Goal: Task Accomplishment & Management: Use online tool/utility

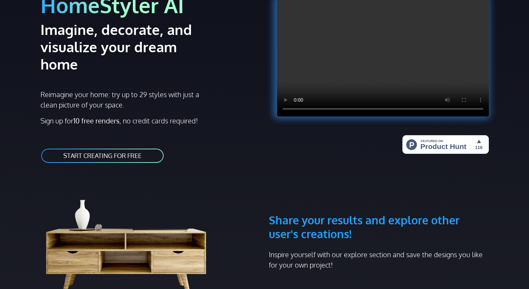
scroll to position [69, 0]
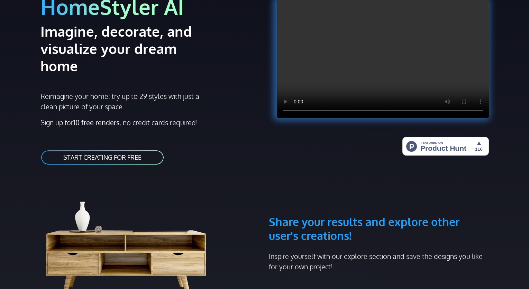
click at [117, 150] on link "START CREATING FOR FREE" at bounding box center [102, 158] width 124 height 16
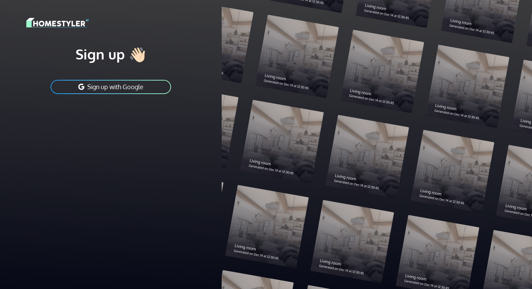
click at [123, 88] on button "Sign up with Google" at bounding box center [111, 87] width 122 height 16
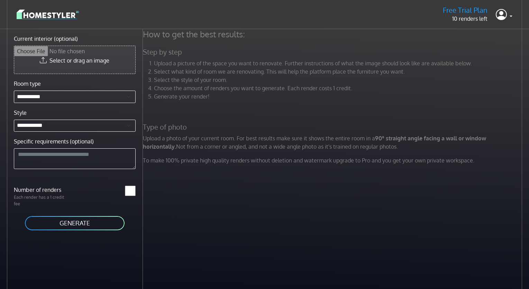
click at [87, 59] on input "Current interior (optional)" at bounding box center [74, 60] width 121 height 28
